Goal: Information Seeking & Learning: Learn about a topic

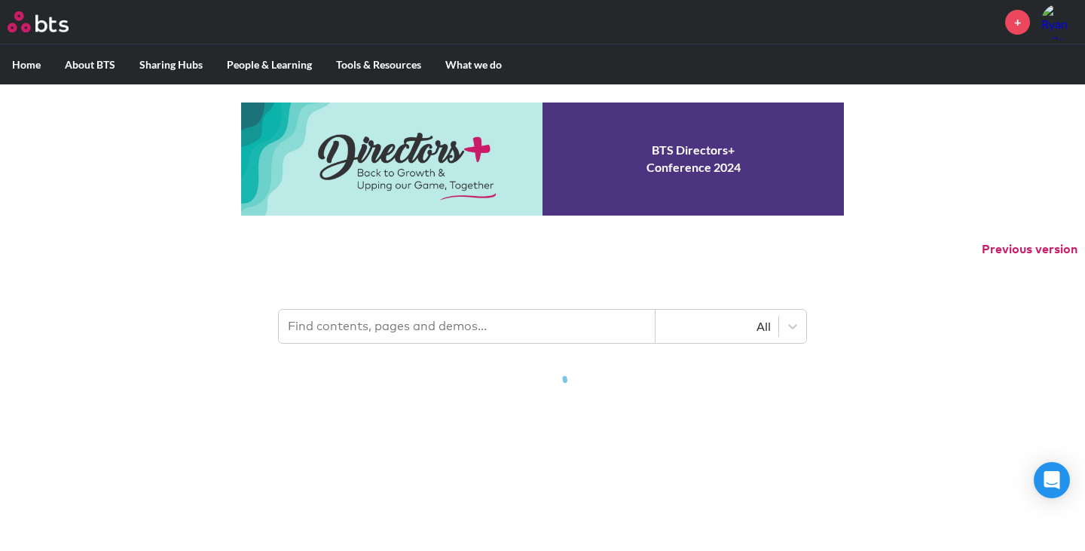
click at [368, 322] on input "text" at bounding box center [467, 326] width 377 height 33
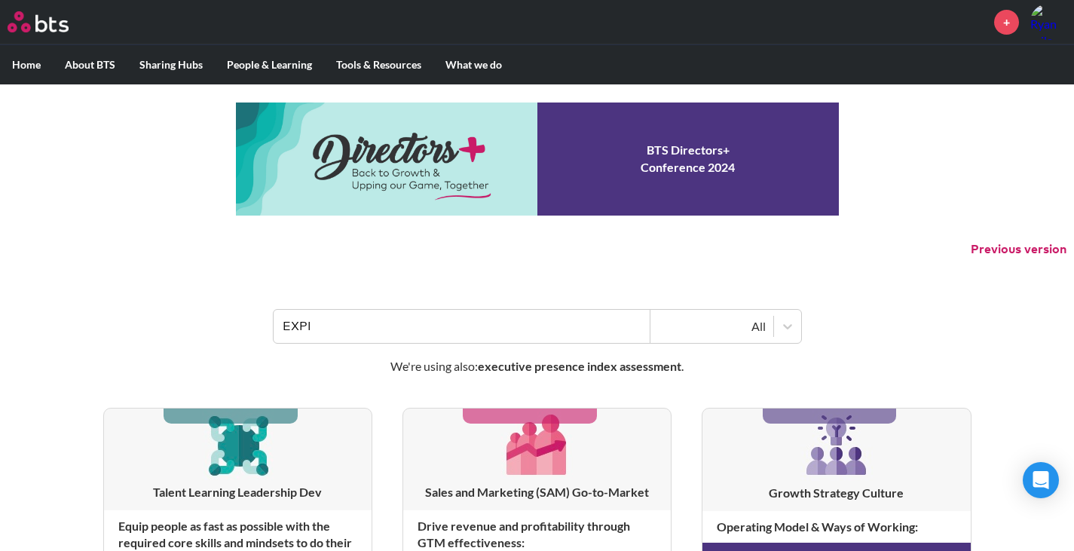
type input "EXPI"
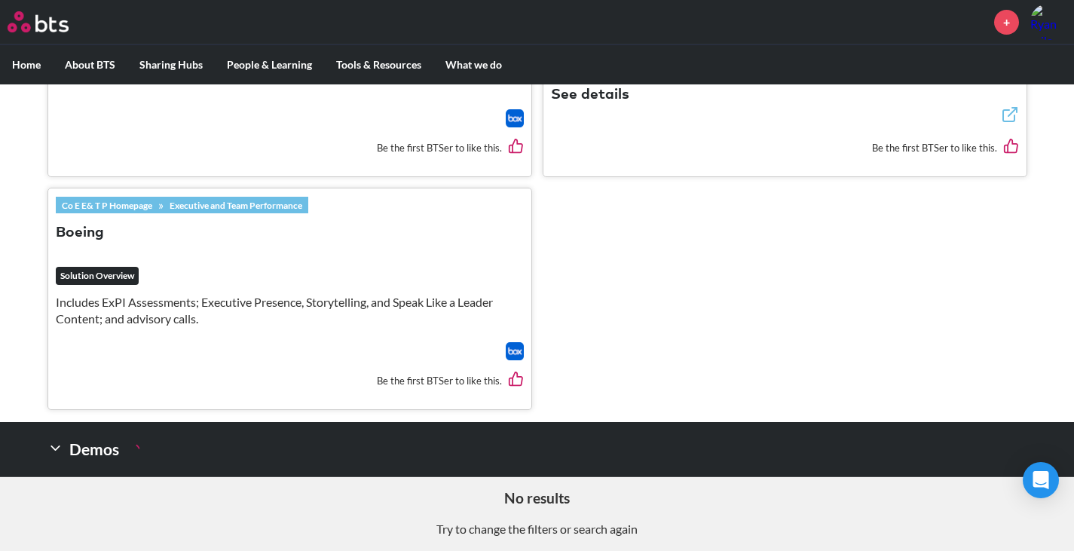
scroll to position [1010, 0]
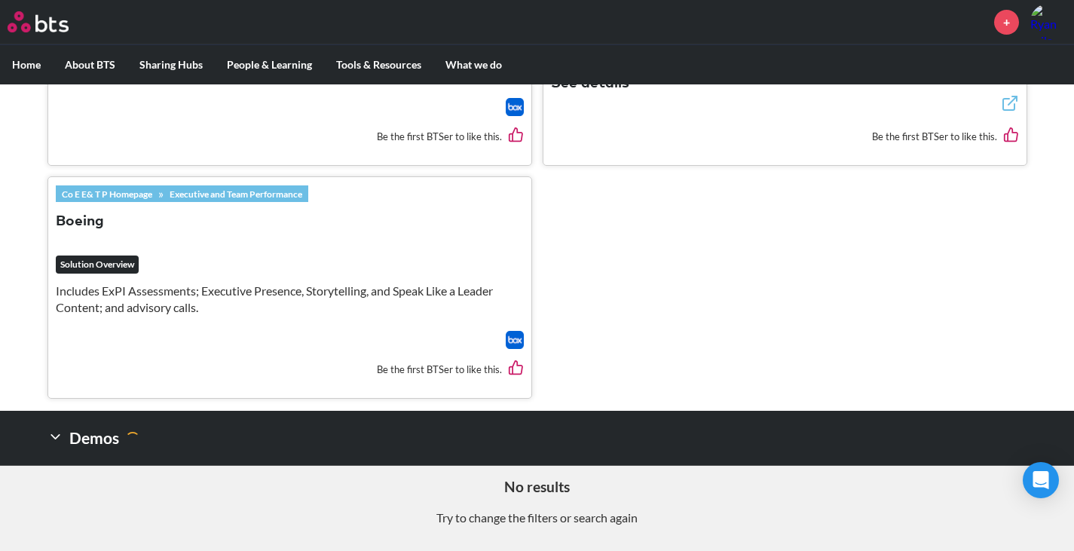
click at [105, 264] on em "Solution Overview" at bounding box center [97, 264] width 83 height 18
click at [250, 194] on link "Executive and Team Performance" at bounding box center [235, 193] width 145 height 17
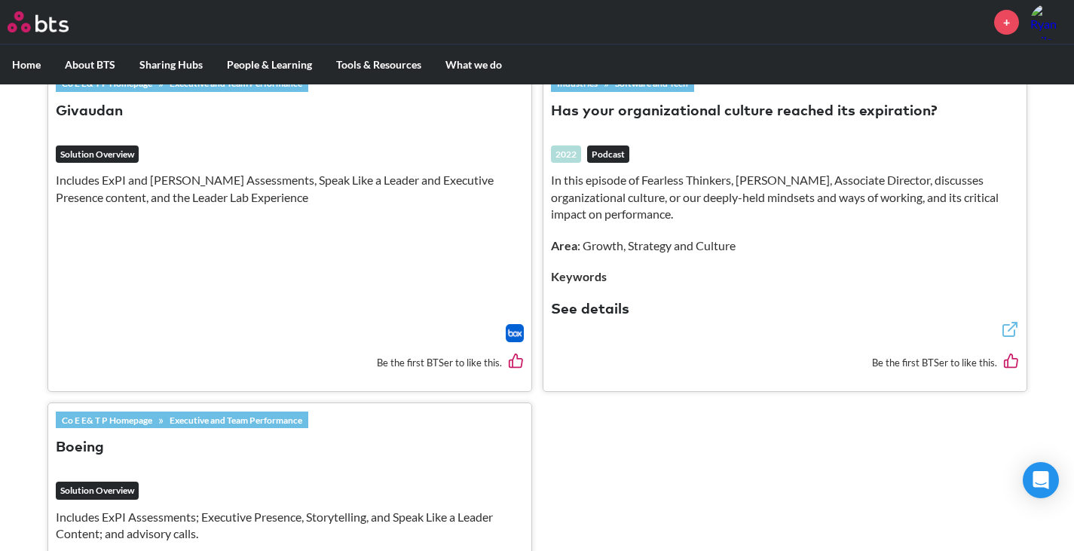
scroll to position [784, 0]
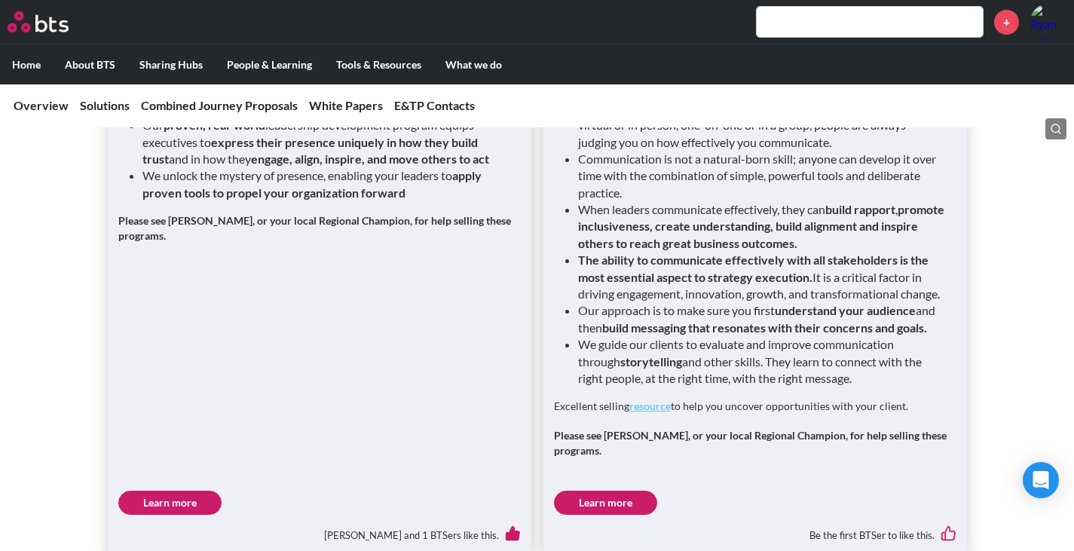
scroll to position [2335, 0]
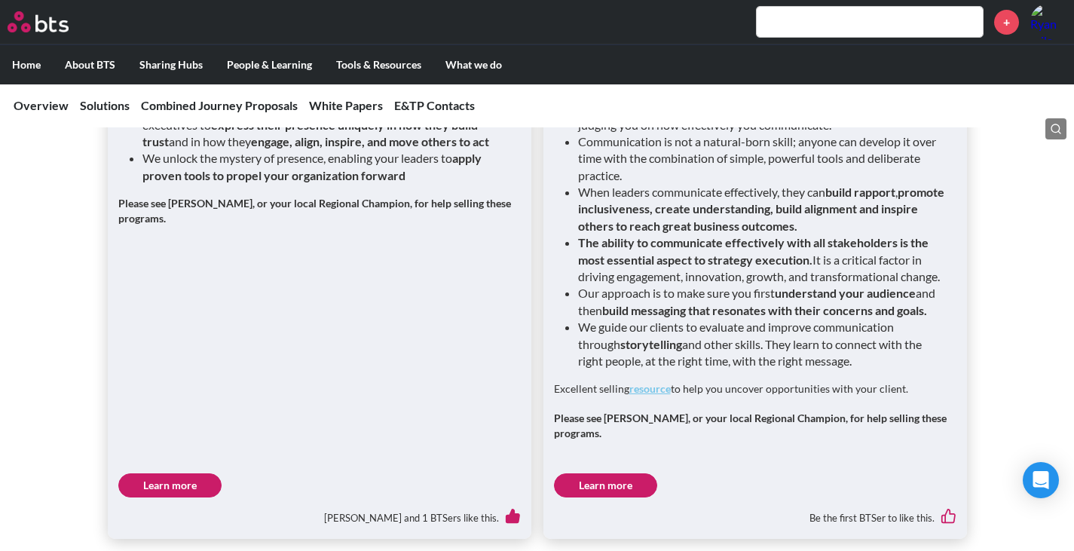
click at [171, 486] on link "Learn more" at bounding box center [169, 485] width 103 height 24
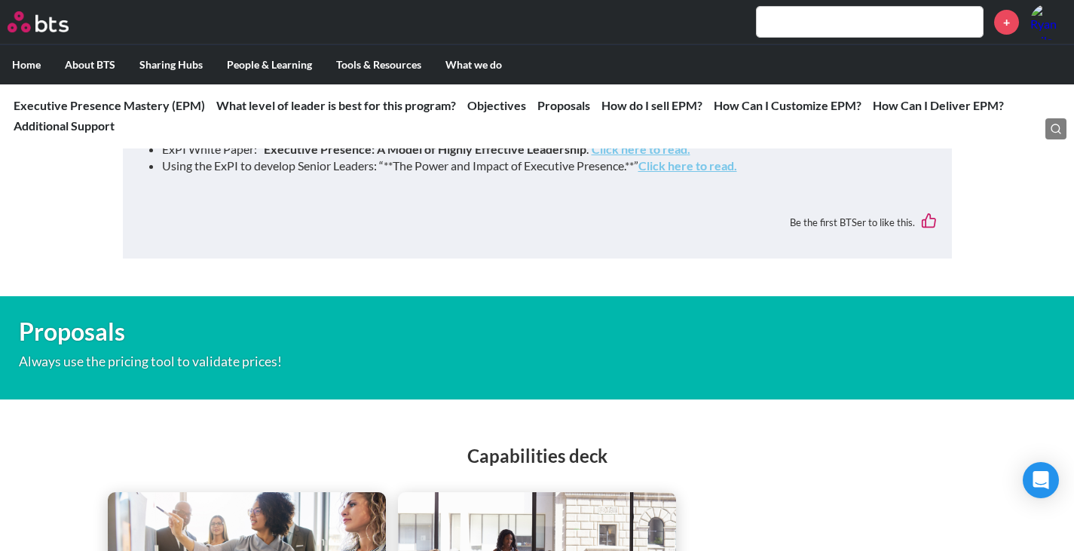
scroll to position [3248, 0]
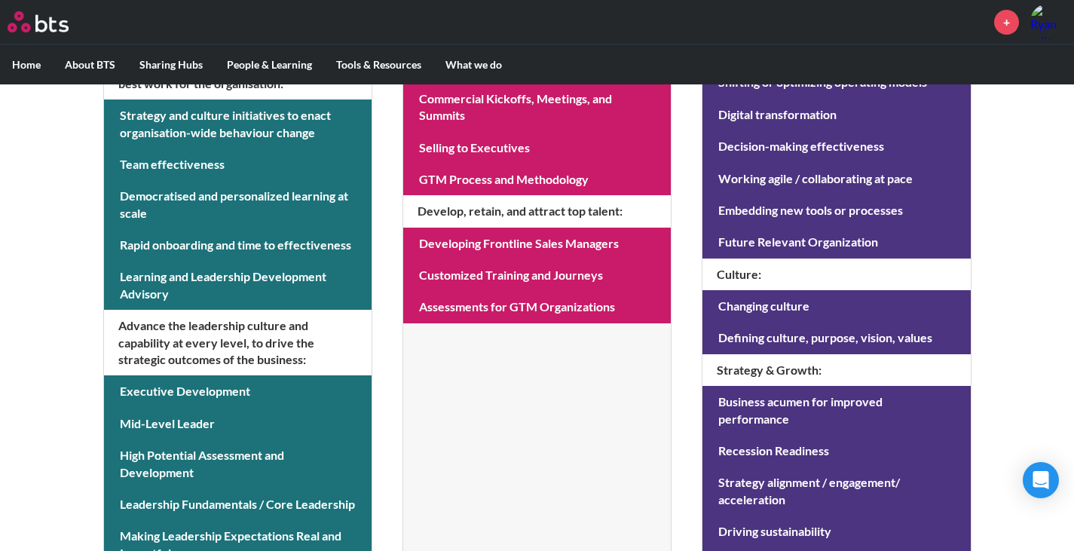
scroll to position [527, 0]
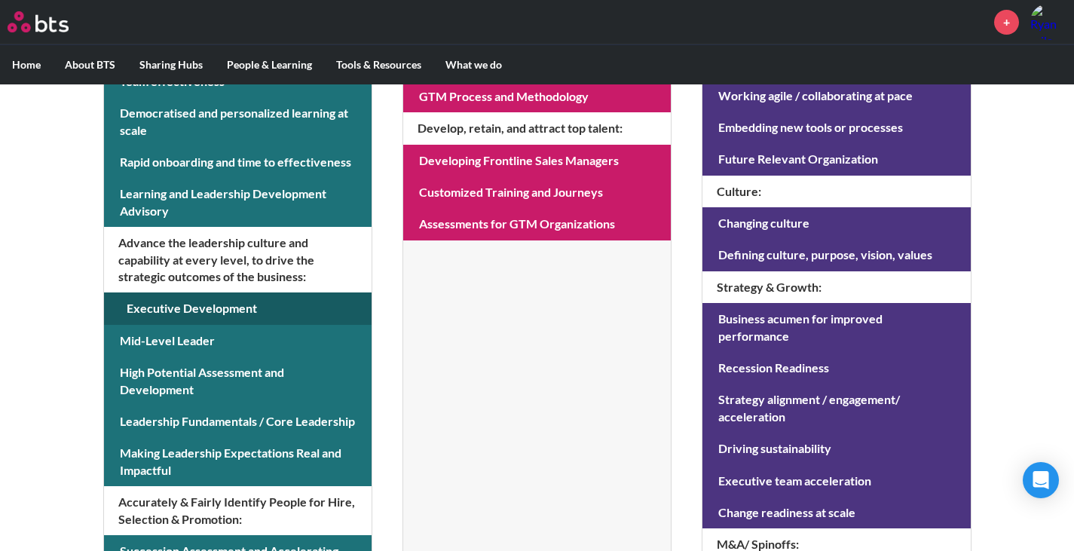
click at [164, 314] on link at bounding box center [237, 308] width 267 height 32
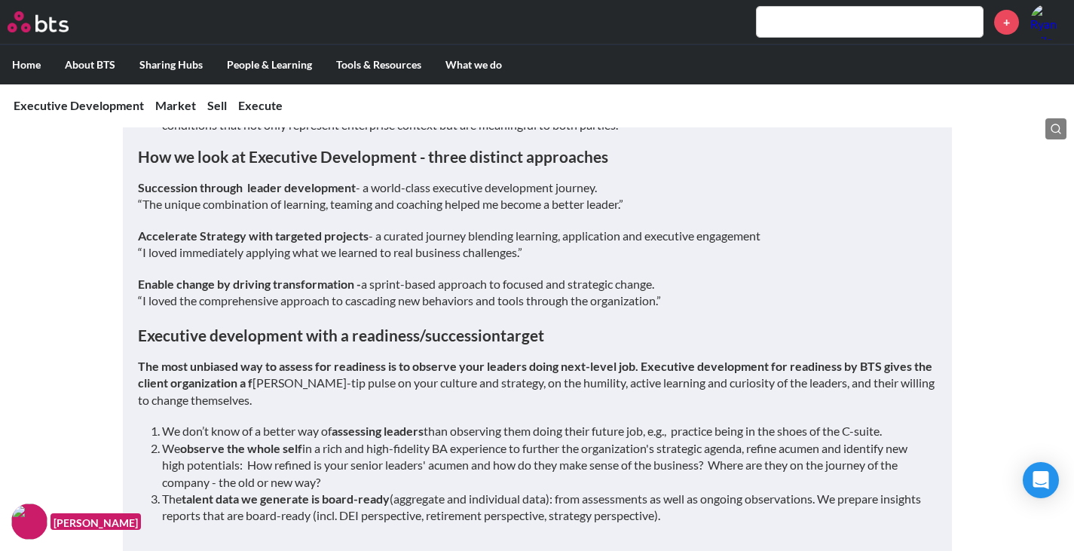
scroll to position [1281, 0]
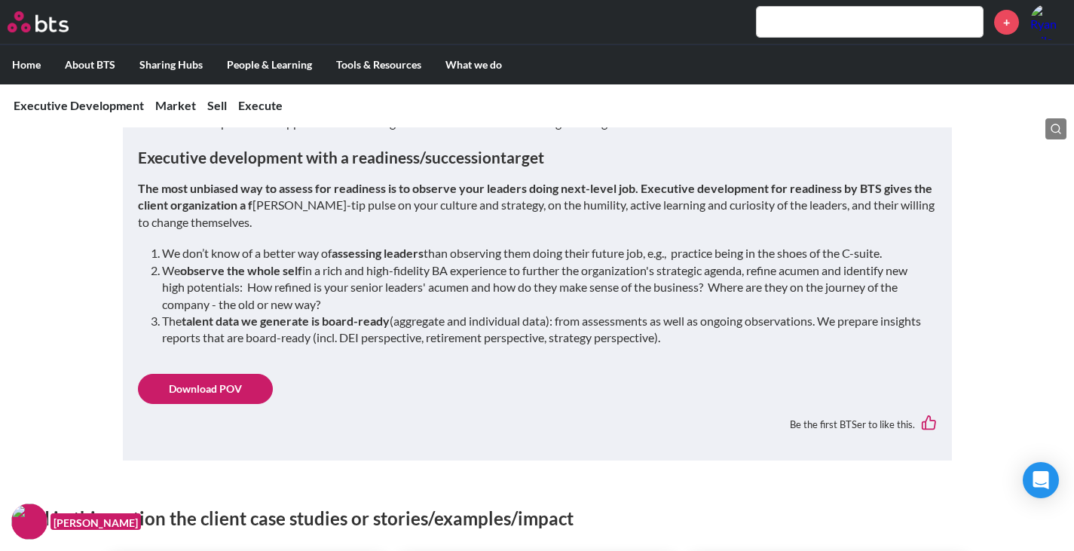
click at [223, 374] on link "Download POV" at bounding box center [205, 389] width 135 height 30
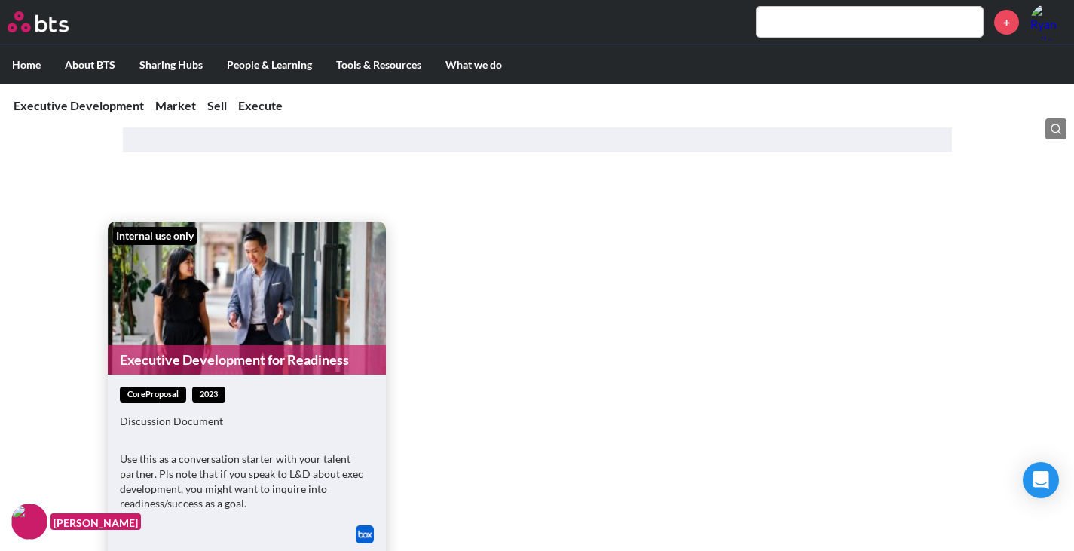
scroll to position [4369, 0]
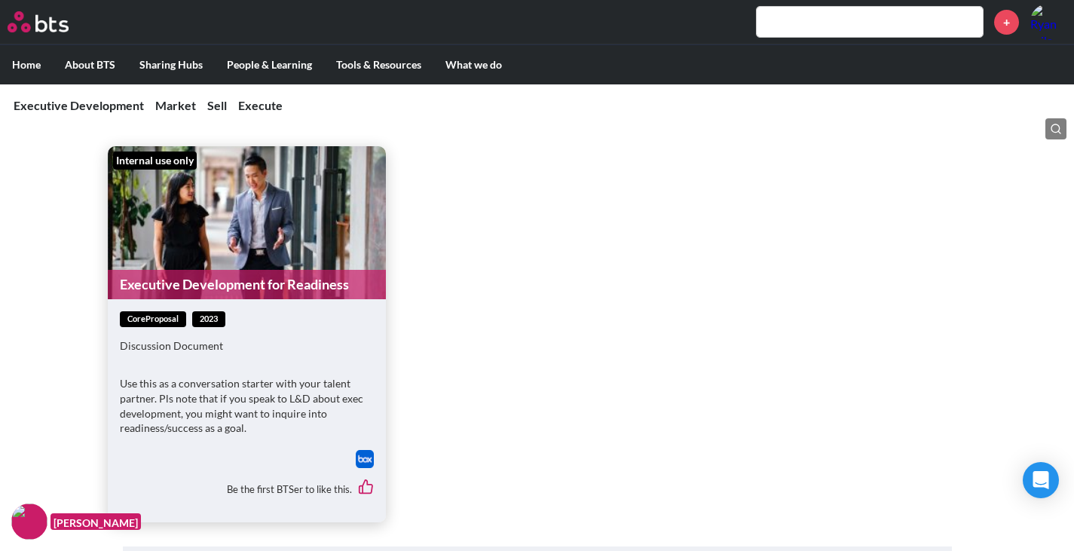
click at [236, 270] on link "Executive Development for Readiness" at bounding box center [247, 284] width 278 height 29
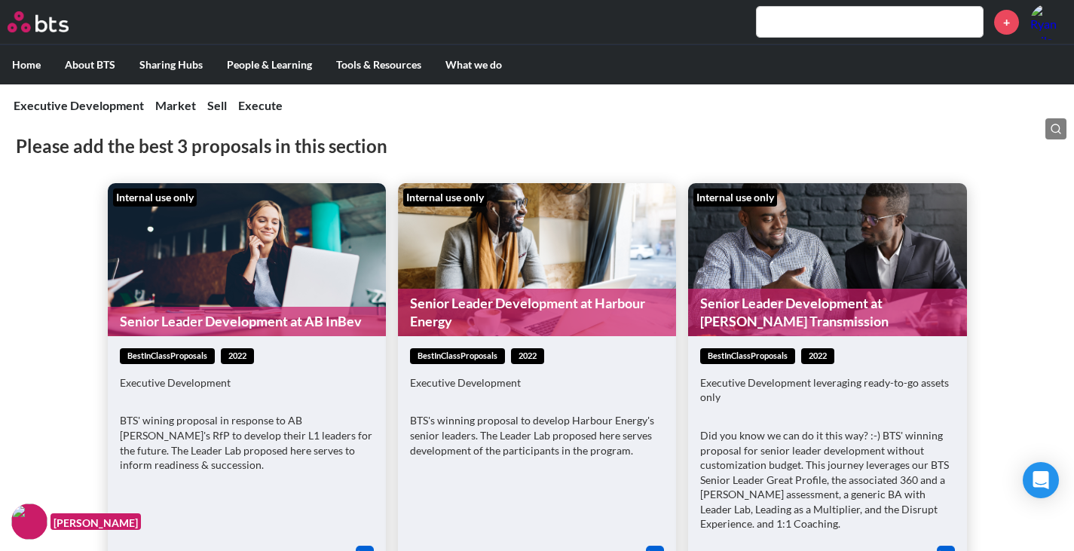
scroll to position [5123, 0]
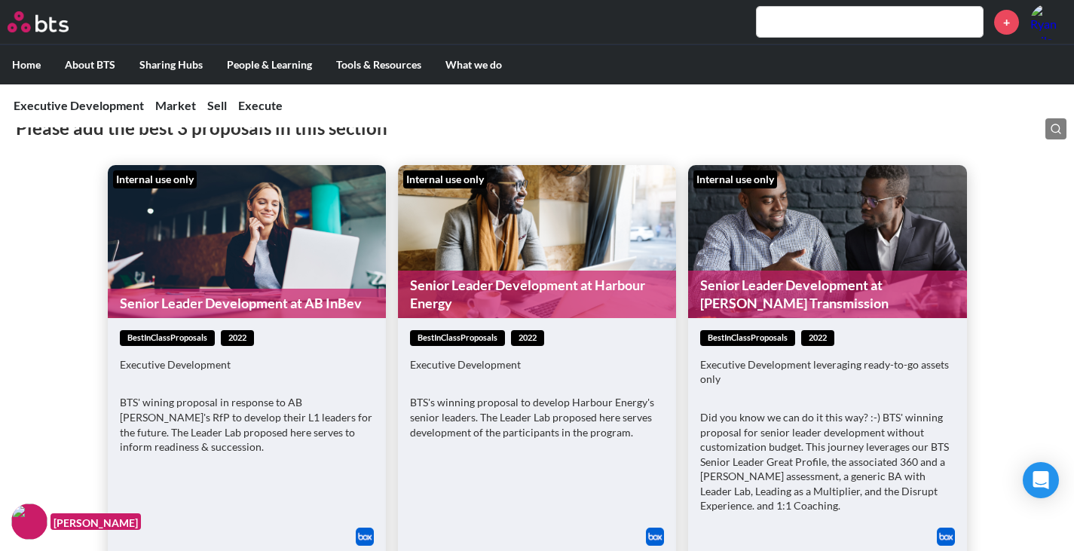
click at [224, 289] on link "Senior Leader Development at AB InBev" at bounding box center [247, 303] width 278 height 29
click at [519, 270] on link "Senior Leader Development at Harbour Energy" at bounding box center [537, 293] width 278 height 47
click at [767, 270] on link "Senior Leader Development at [PERSON_NAME] Transmission" at bounding box center [827, 293] width 278 height 47
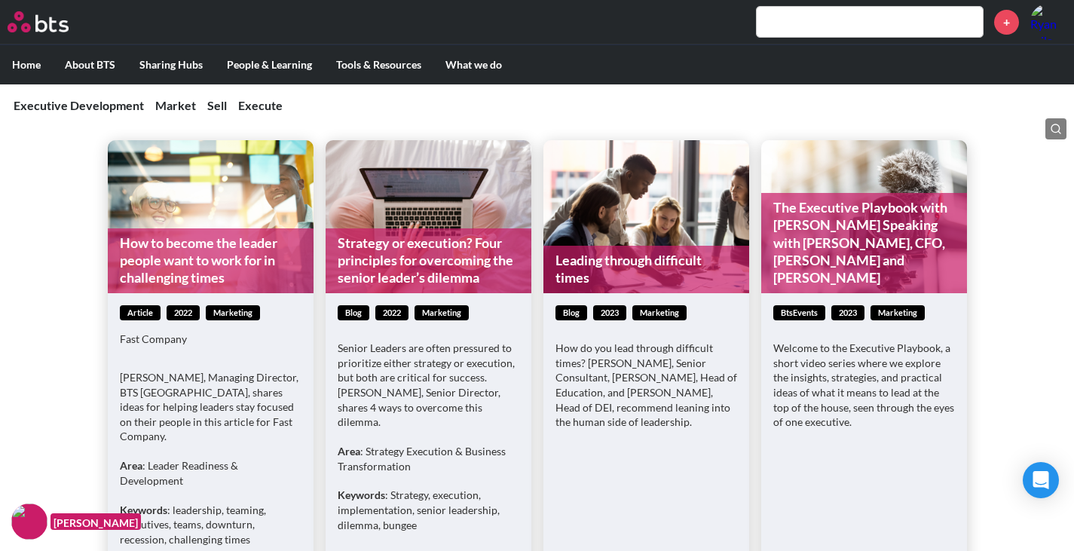
scroll to position [2521, 0]
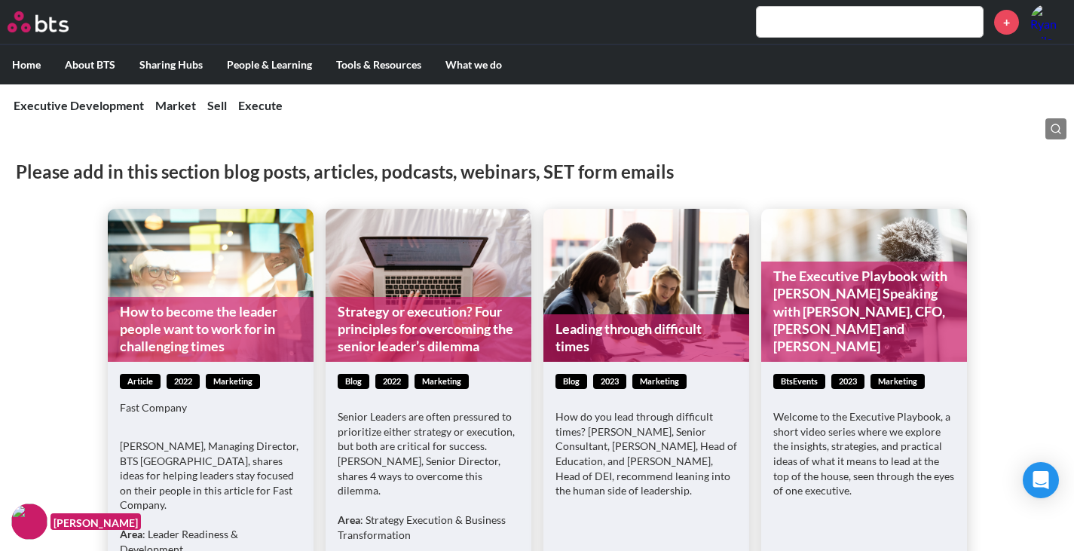
click at [818, 30] on input "text" at bounding box center [869, 22] width 226 height 30
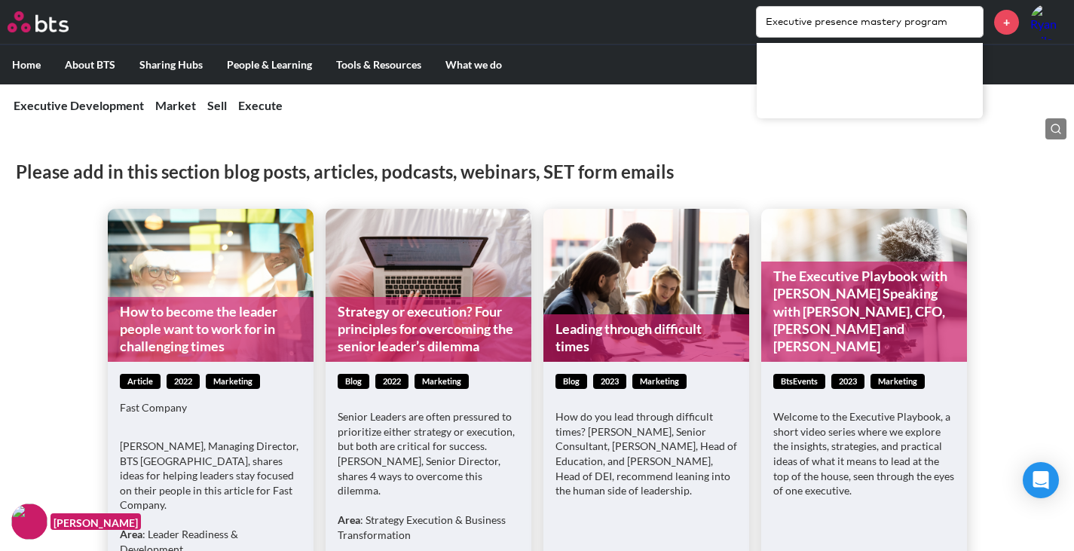
type input "Executive presence mastery program"
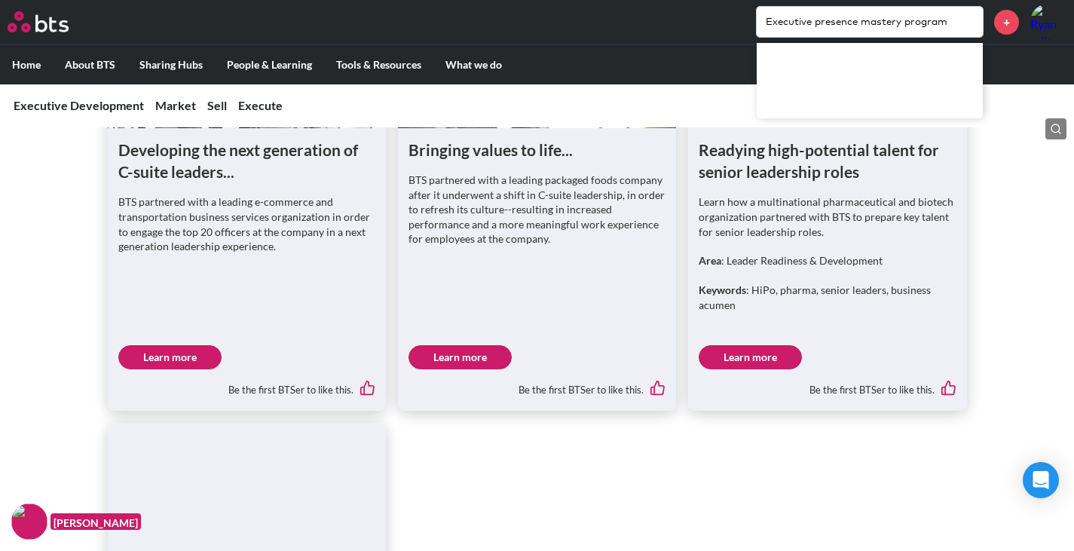
scroll to position [1617, 0]
